Goal: Register for event/course

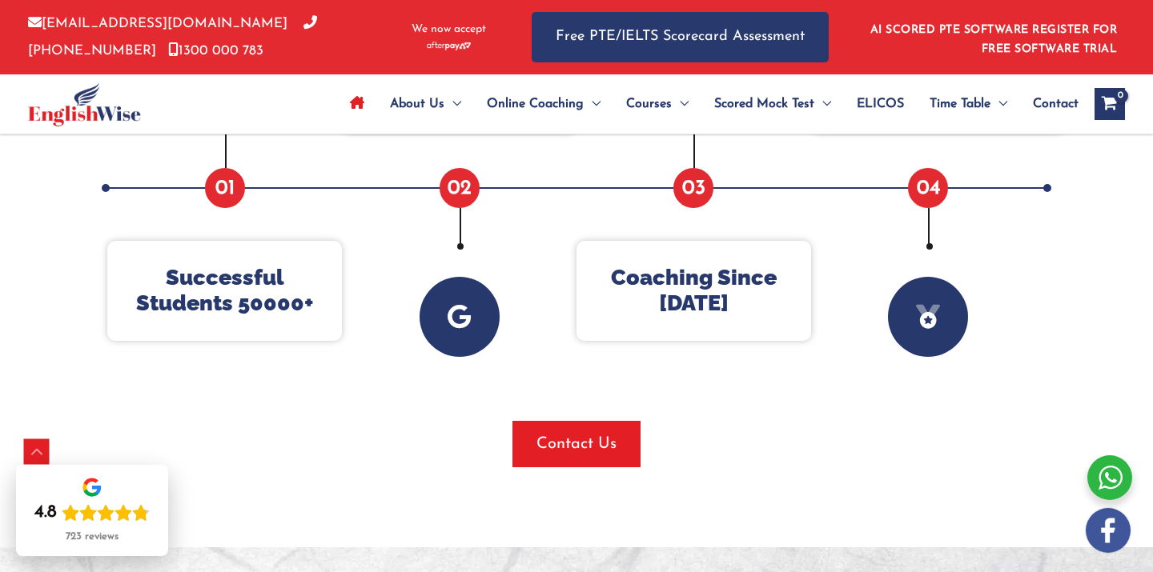
scroll to position [788, 0]
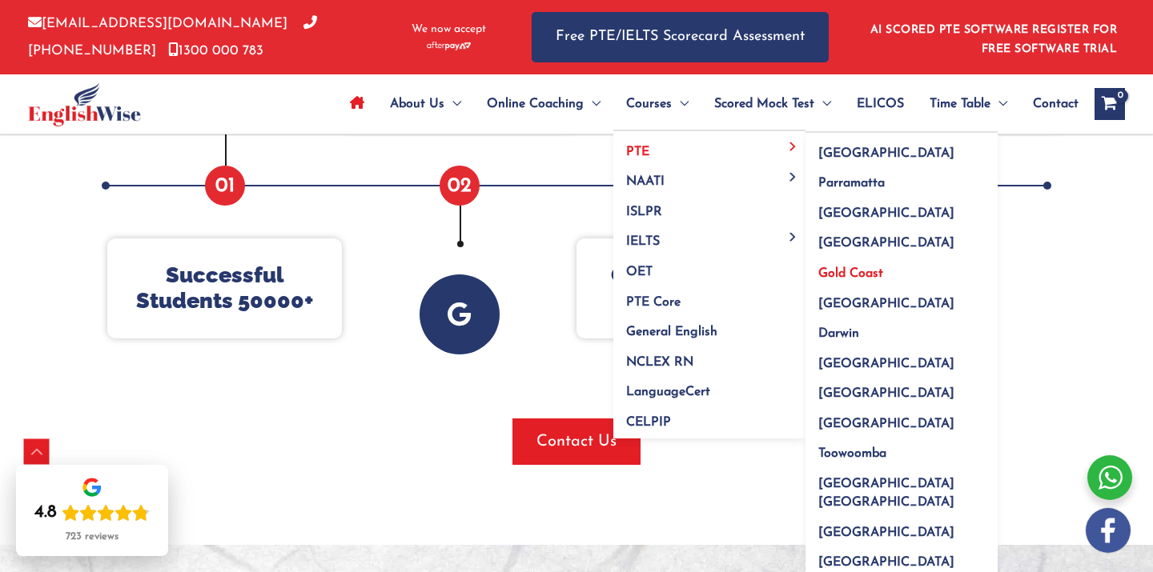
click at [842, 272] on span "Gold Coast" at bounding box center [850, 273] width 65 height 13
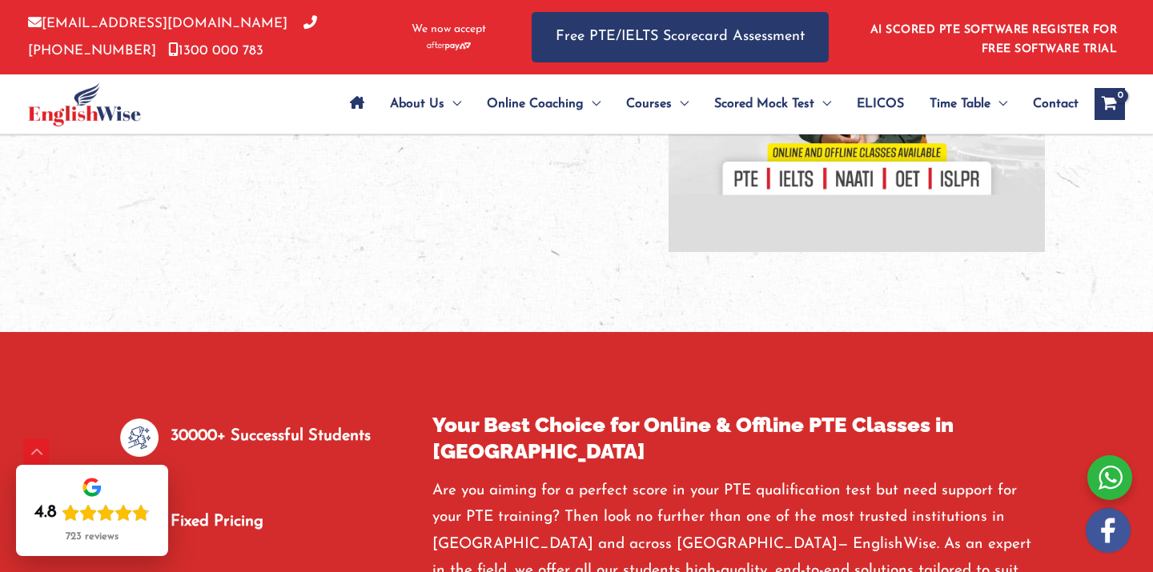
scroll to position [561, 0]
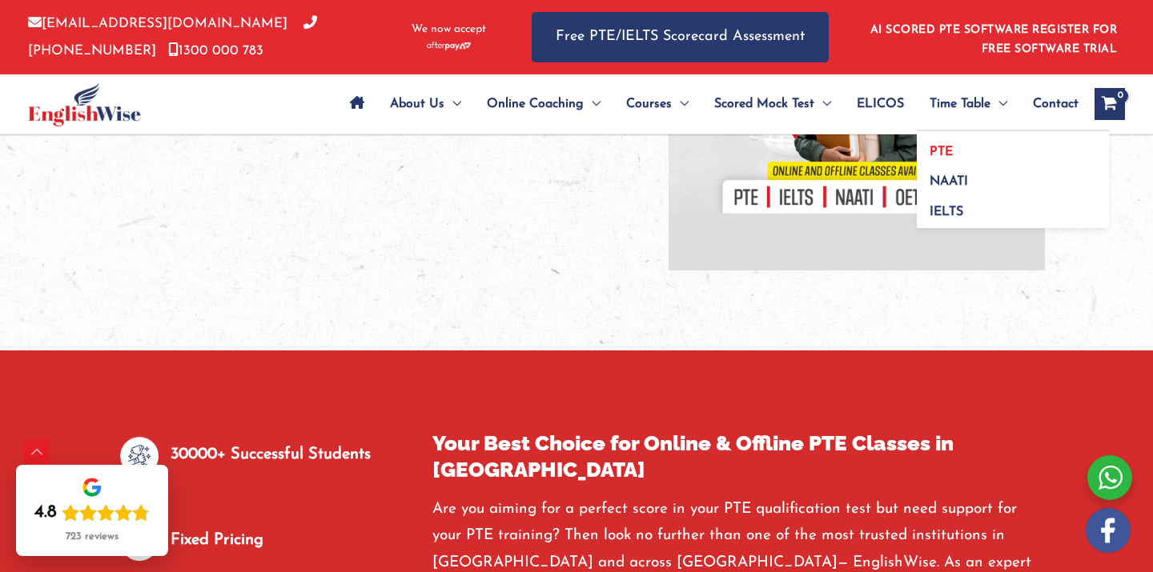
click at [972, 155] on link "PTE" at bounding box center [1012, 146] width 192 height 30
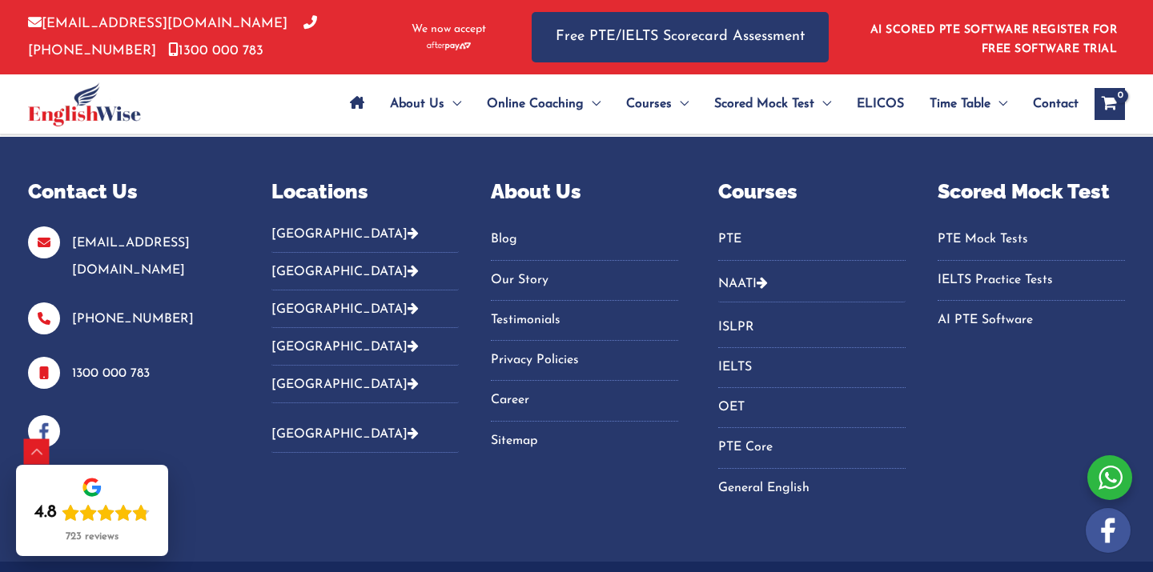
scroll to position [1524, 0]
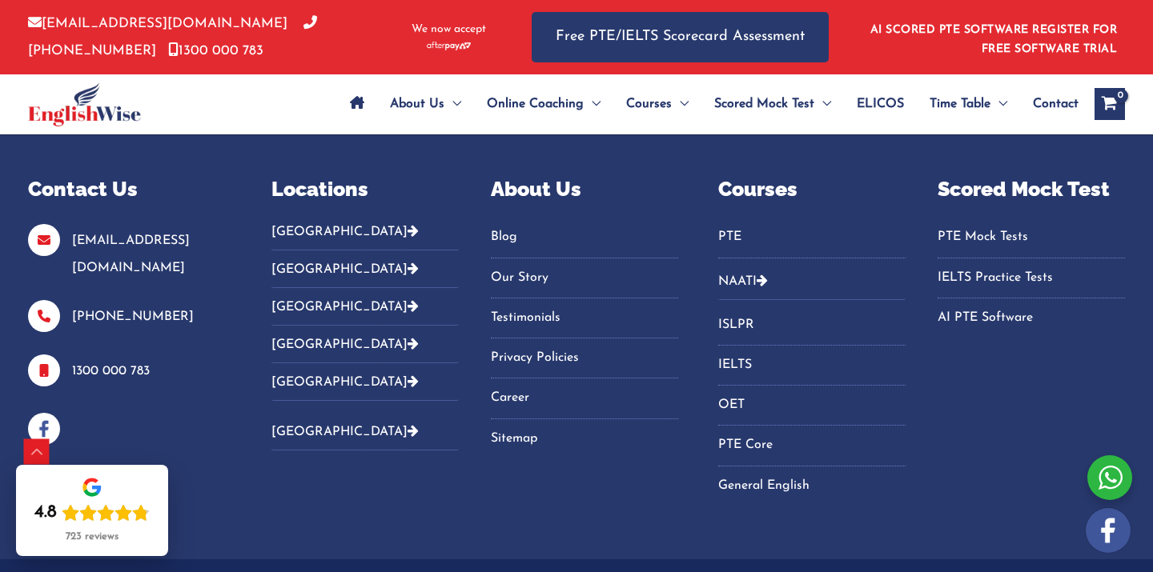
click at [299, 227] on button "[GEOGRAPHIC_DATA]" at bounding box center [364, 237] width 187 height 26
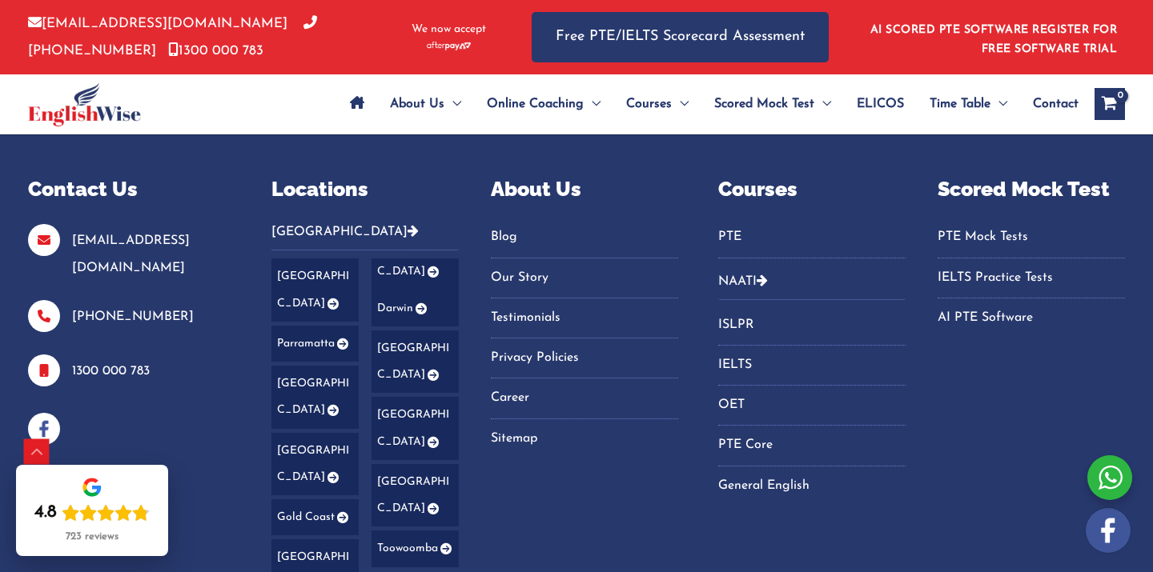
click at [341, 512] on icon "Footer Widget 2" at bounding box center [342, 517] width 14 height 11
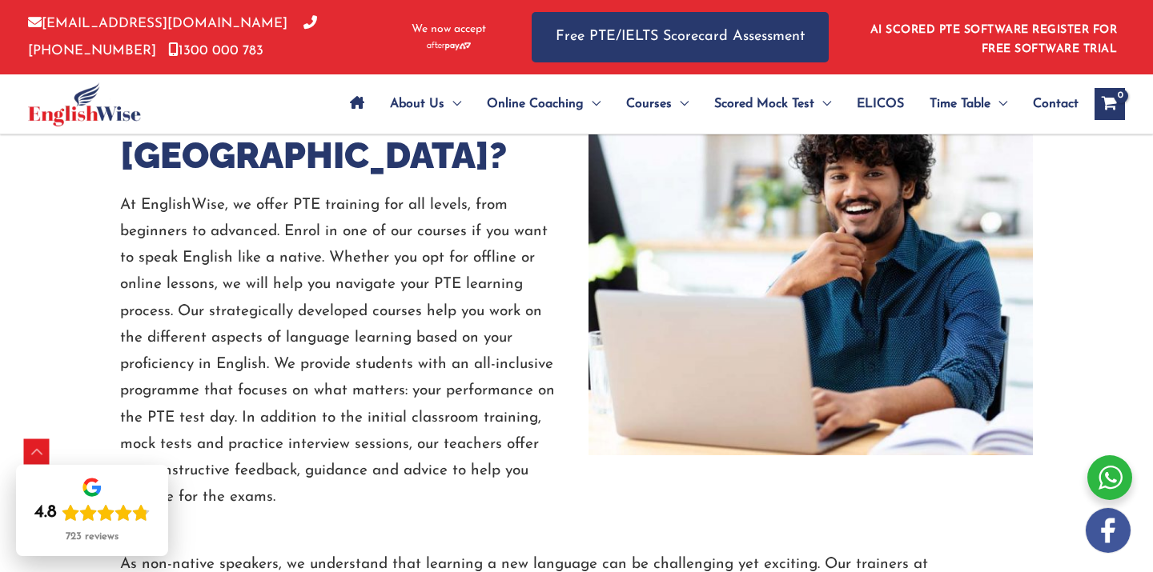
scroll to position [3708, 0]
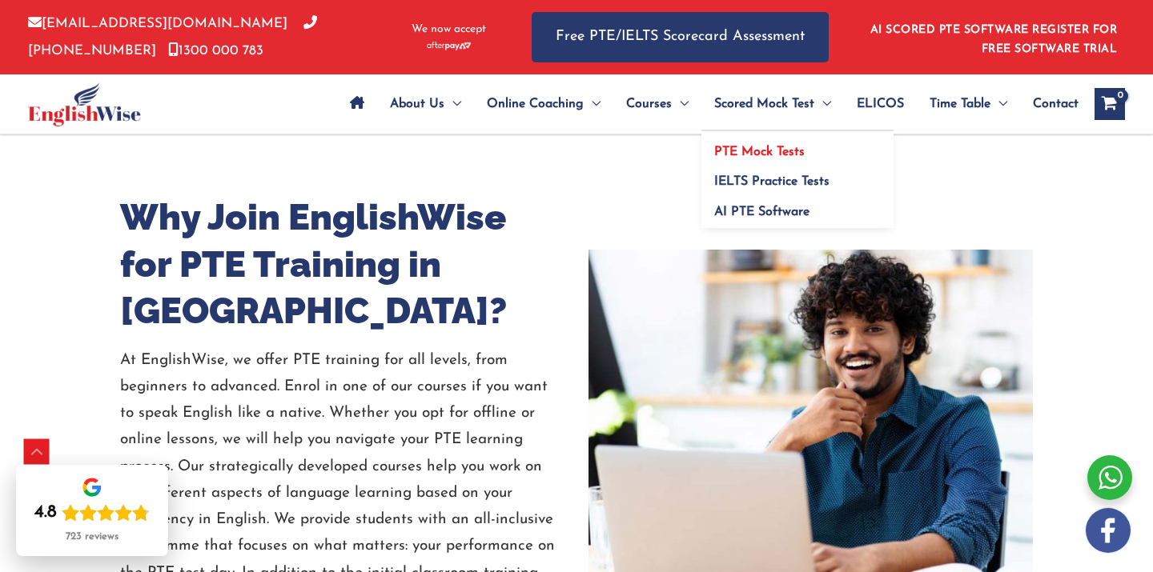
click at [740, 153] on span "PTE Mock Tests" at bounding box center [759, 152] width 90 height 13
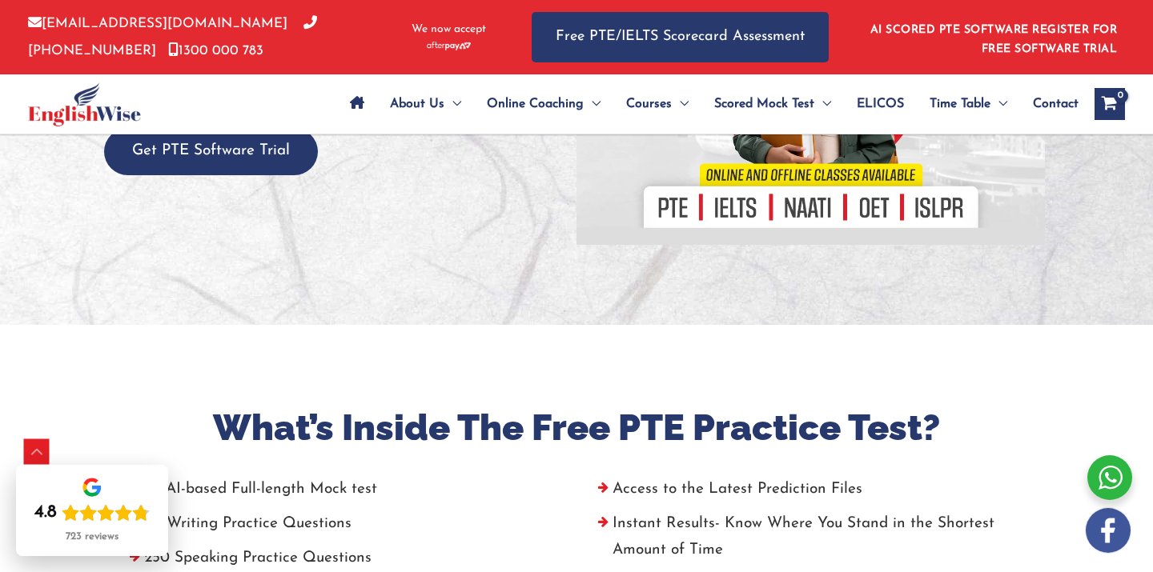
scroll to position [302, 0]
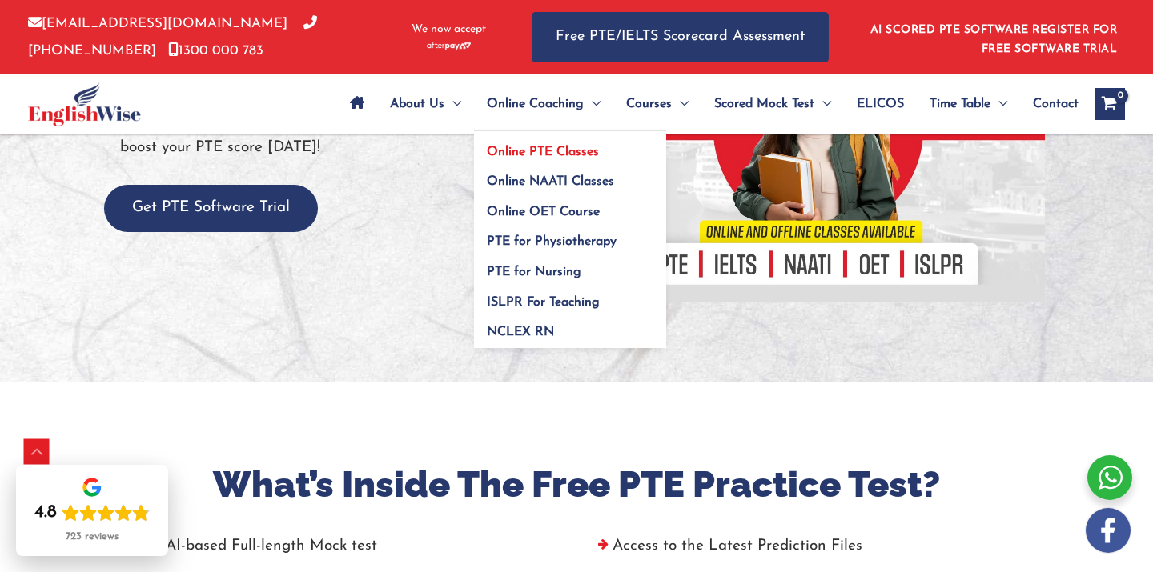
click at [516, 152] on span "Online PTE Classes" at bounding box center [543, 152] width 112 height 13
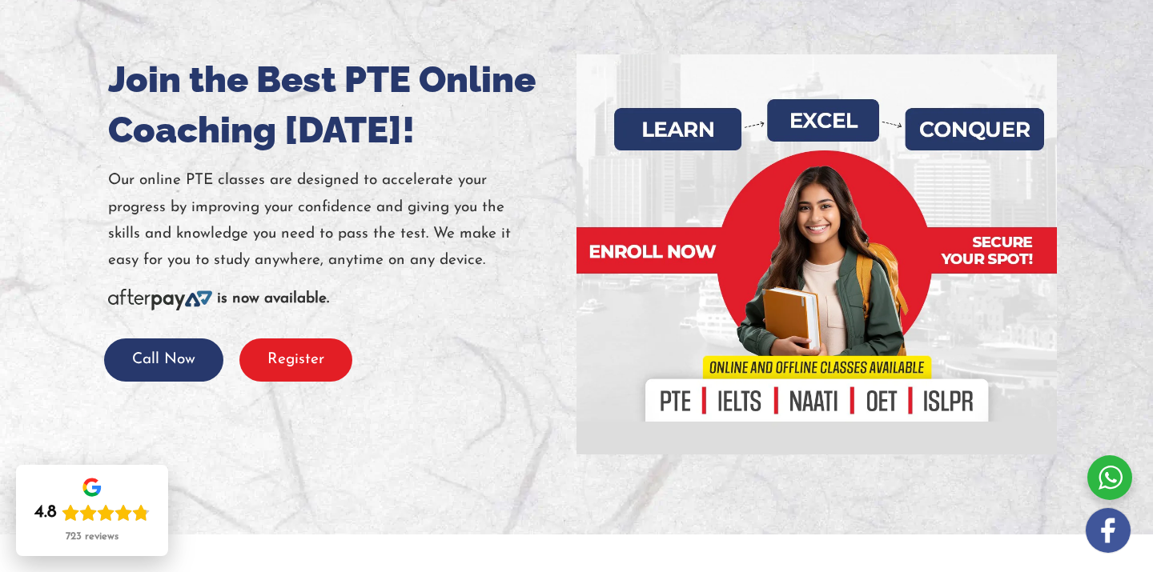
click at [312, 359] on button "Register" at bounding box center [295, 361] width 113 height 44
